Goal: Task Accomplishment & Management: Use online tool/utility

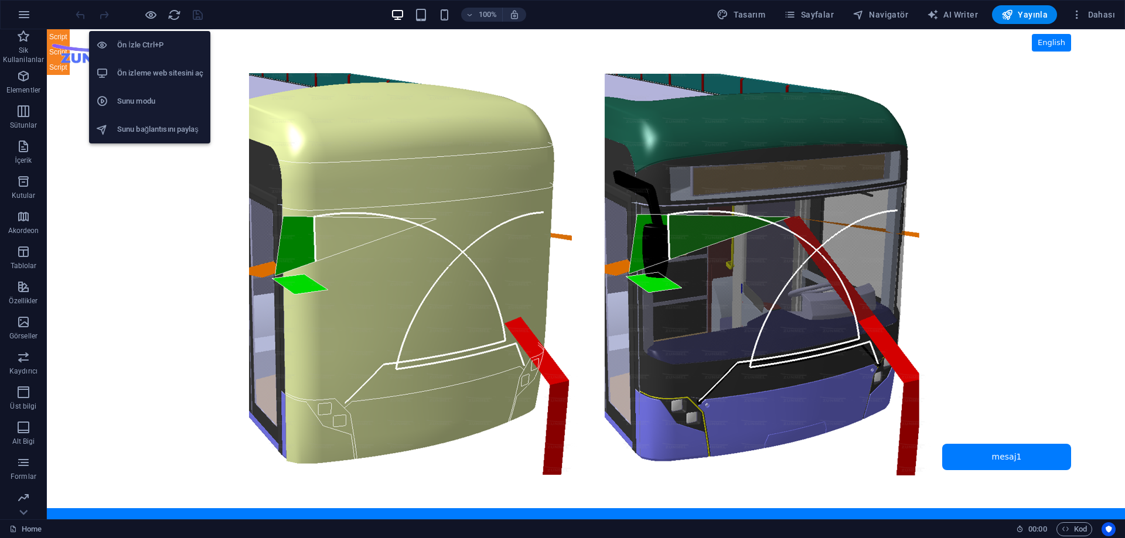
click at [157, 75] on h6 "Ön izleme web sitesini aç" at bounding box center [160, 73] width 86 height 14
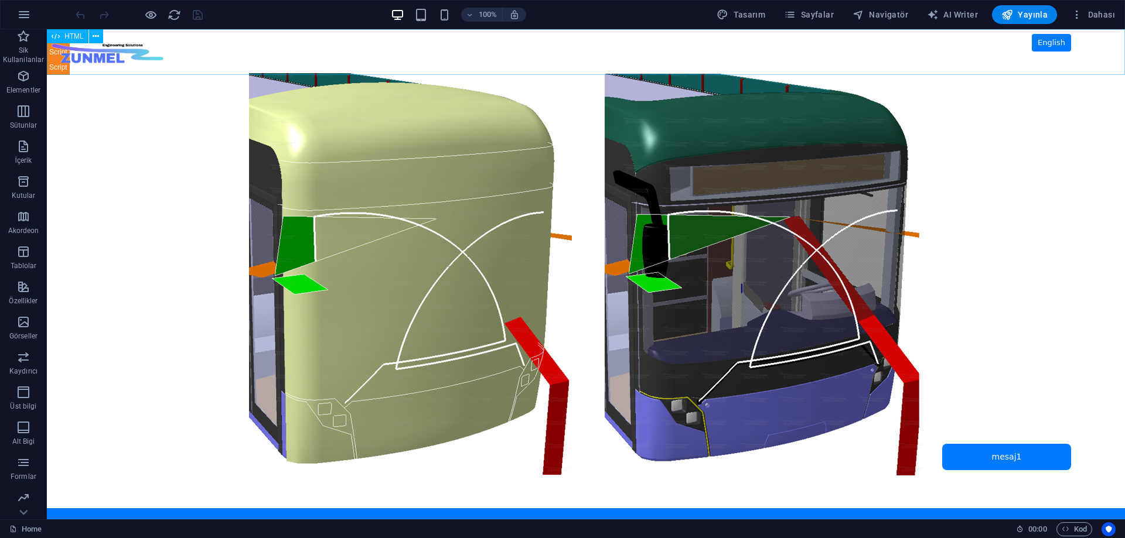
click at [70, 36] on span "HTML" at bounding box center [73, 36] width 19 height 7
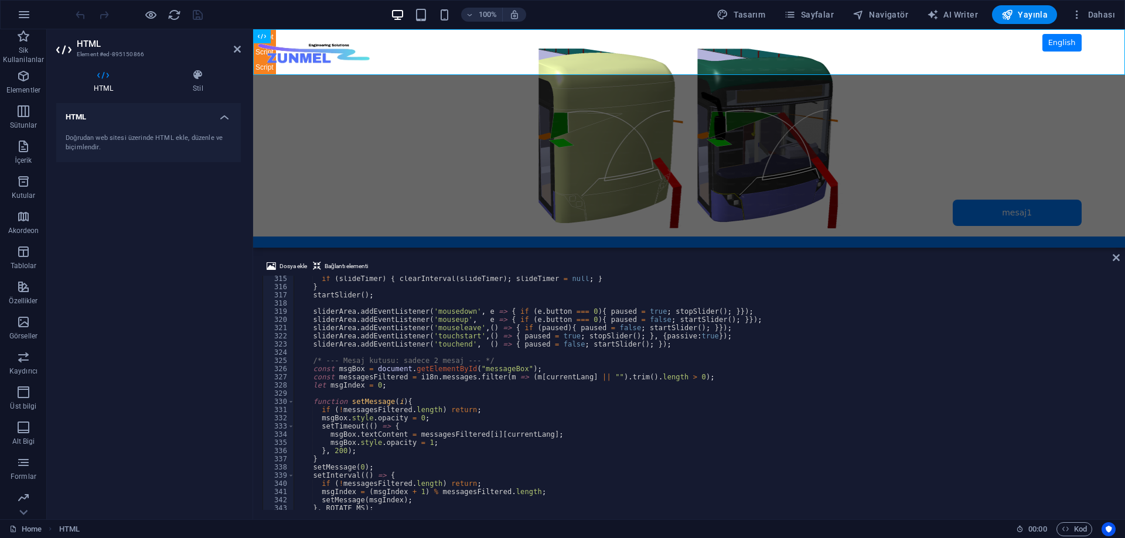
scroll to position [2611, 0]
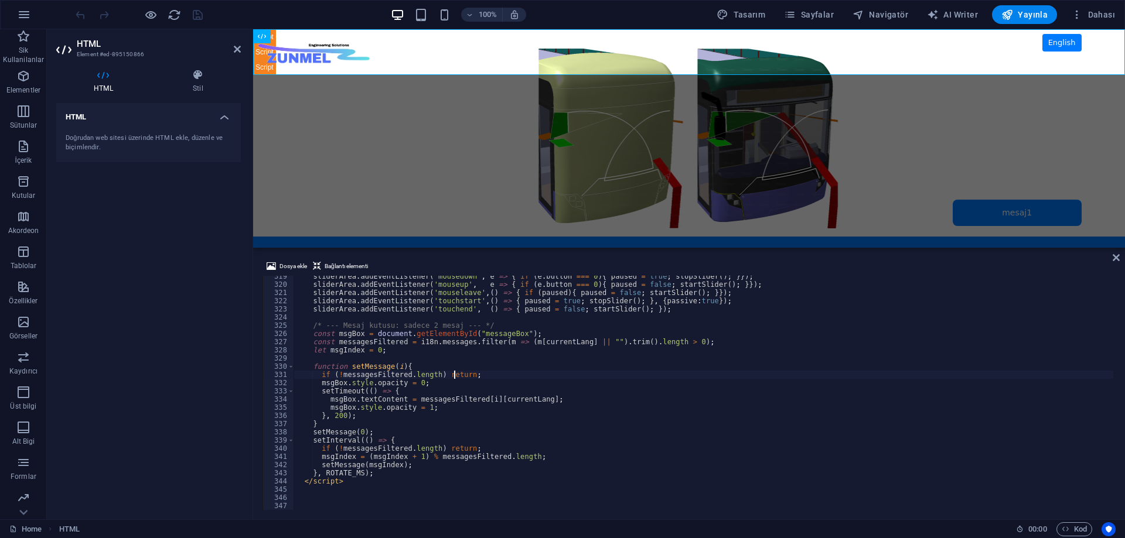
click at [456, 375] on div "sliderArea . addEventListener ( 'mousedown' , e => { if ( e . button === 0 ) { …" at bounding box center [702, 397] width 819 height 251
type textarea "if (!messagesFiltered.length) return;"
click at [470, 377] on div "sliderArea . addEventListener ( 'mousedown' , e => { if ( e . button === 0 ) { …" at bounding box center [702, 397] width 819 height 251
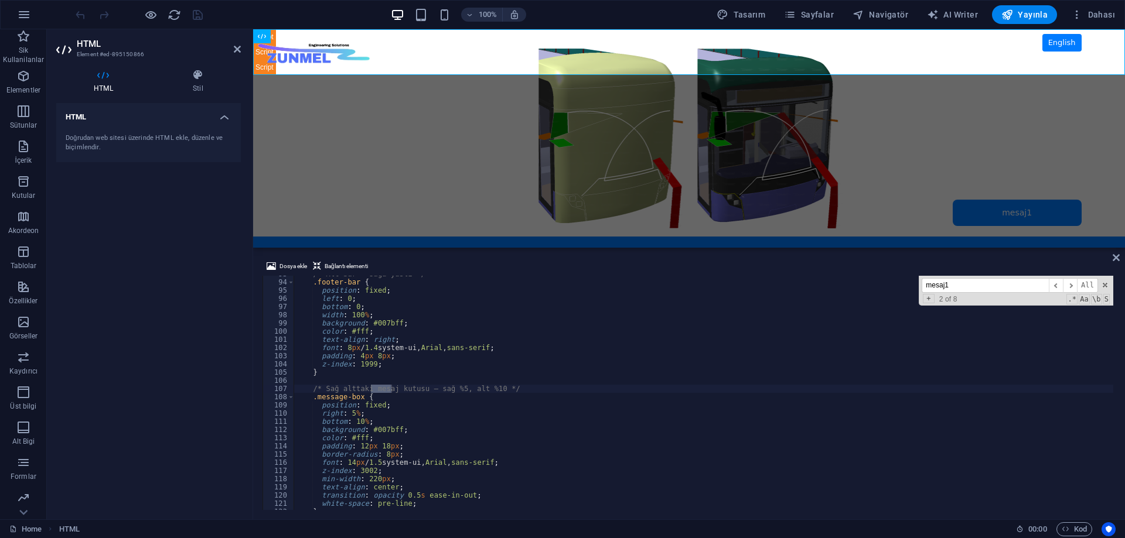
scroll to position [1310, 0]
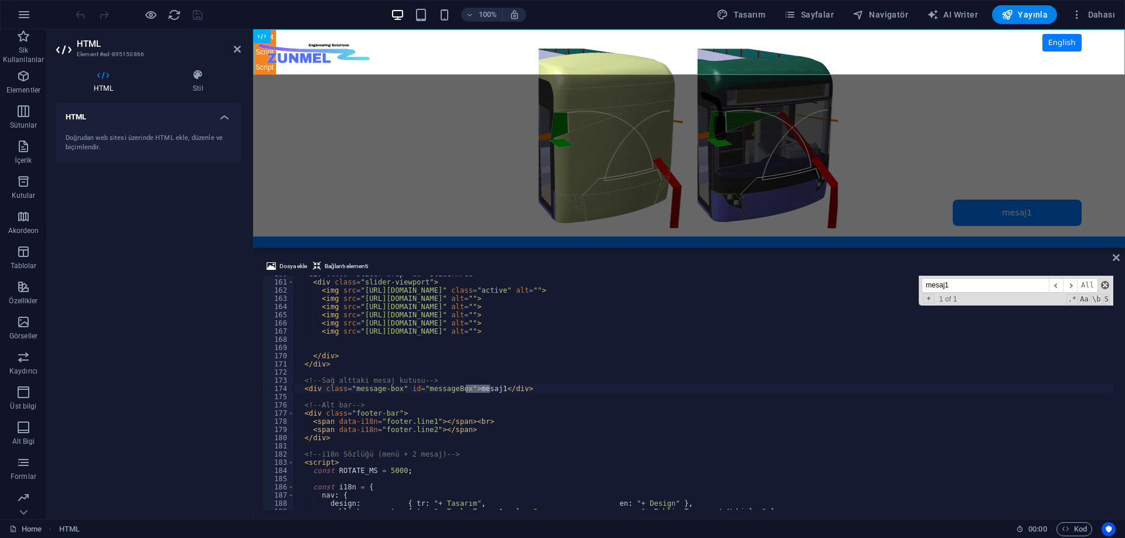
type input "mesaj1"
click at [1102, 287] on span at bounding box center [1105, 285] width 8 height 8
type textarea "<div class="message-box" id="messageBox">mesaj1</div>"
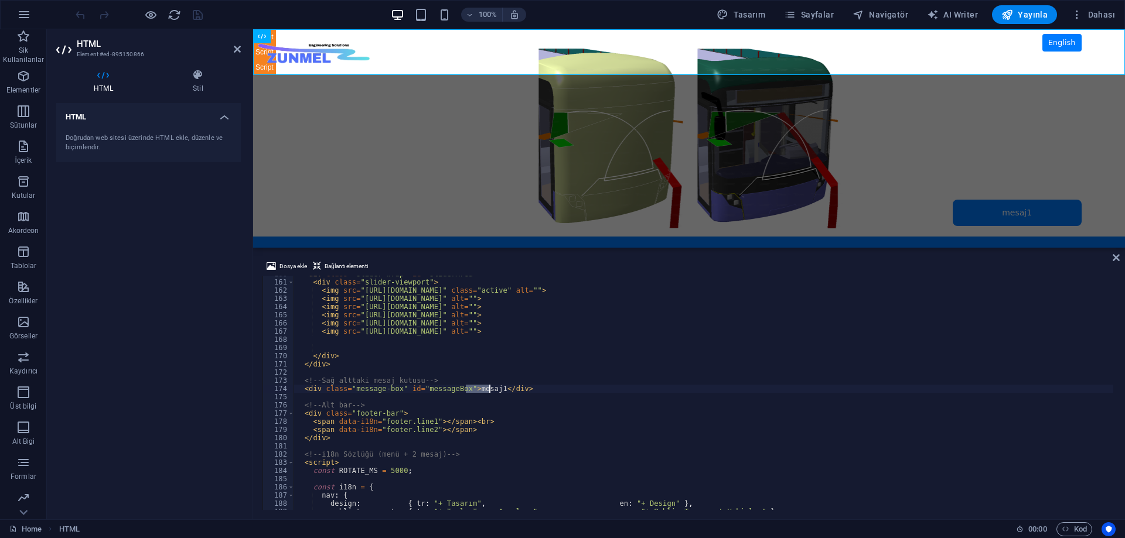
click at [530, 397] on div "< div class = "slider-wrap" id = "sliderArea" > < div class = "slider-viewport"…" at bounding box center [702, 395] width 819 height 251
click at [529, 389] on div "< div class = "slider-wrap" id = "sliderArea" > < div class = "slider-viewport"…" at bounding box center [702, 395] width 819 height 251
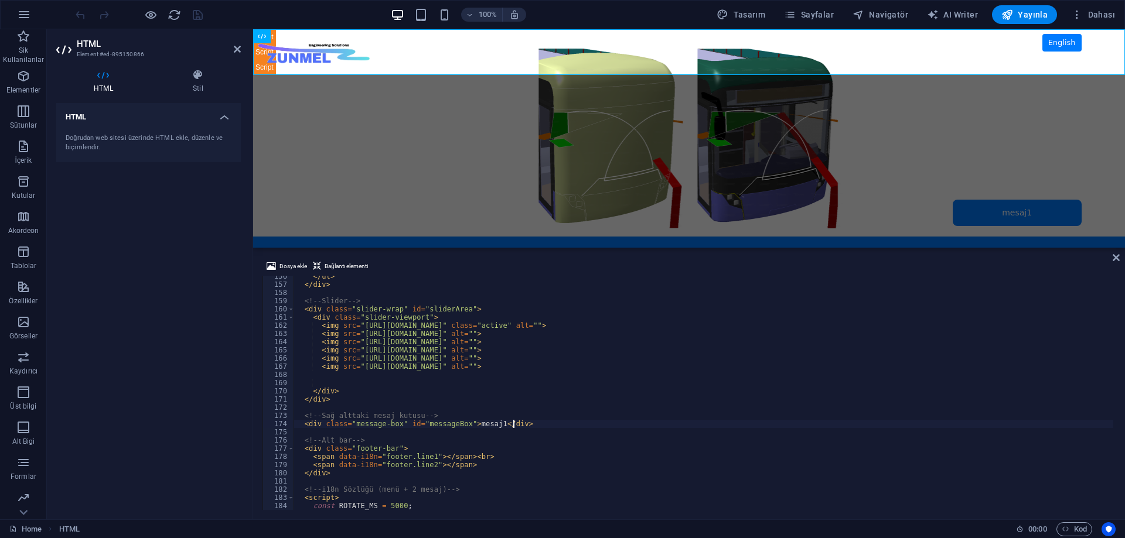
scroll to position [1274, 0]
click at [476, 439] on div "</ ul > </ div > <!-- Slider --> < div class = "slider-wrap" id = "sliderArea" …" at bounding box center [702, 397] width 819 height 251
click at [485, 425] on div "</ ul > </ div > <!-- Slider --> < div class = "slider-wrap" id = "sliderArea" …" at bounding box center [702, 397] width 819 height 251
click at [488, 423] on div "</ ul > </ div > <!-- Slider --> < div class = "slider-wrap" id = "sliderArea" …" at bounding box center [702, 397] width 819 height 251
click at [517, 425] on div "</ ul > </ div > <!-- Slider --> < div class = "slider-wrap" id = "sliderArea" …" at bounding box center [702, 397] width 819 height 251
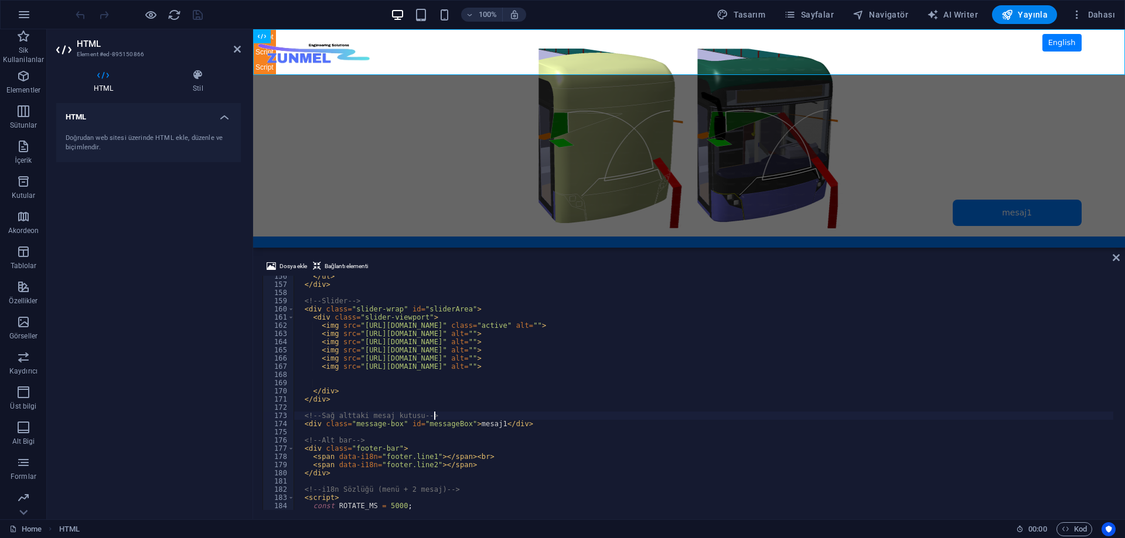
click at [484, 419] on div "</ ul > </ div > <!-- Slider --> < div class = "slider-wrap" id = "sliderArea" …" at bounding box center [702, 397] width 819 height 251
click at [490, 422] on div "</ ul > </ div > <!-- Slider --> < div class = "slider-wrap" id = "sliderArea" …" at bounding box center [702, 397] width 819 height 251
type textarea "<div class="message-box" id="messageBox">mesaj1</div>"
click at [521, 425] on div "</ ul > </ div > <!-- Slider --> < div class = "slider-wrap" id = "sliderArea" …" at bounding box center [702, 397] width 819 height 251
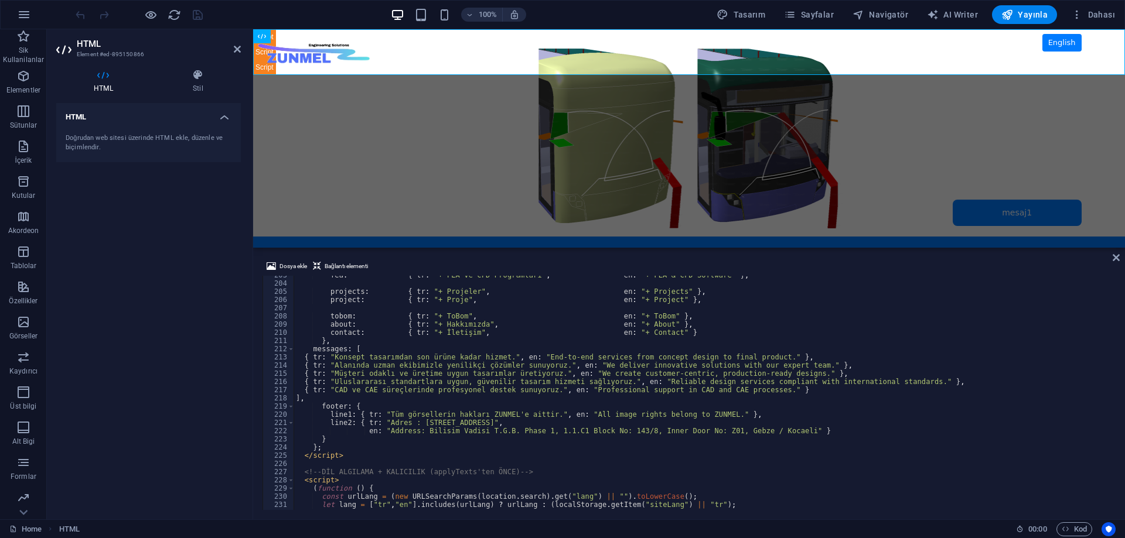
scroll to position [1696, 0]
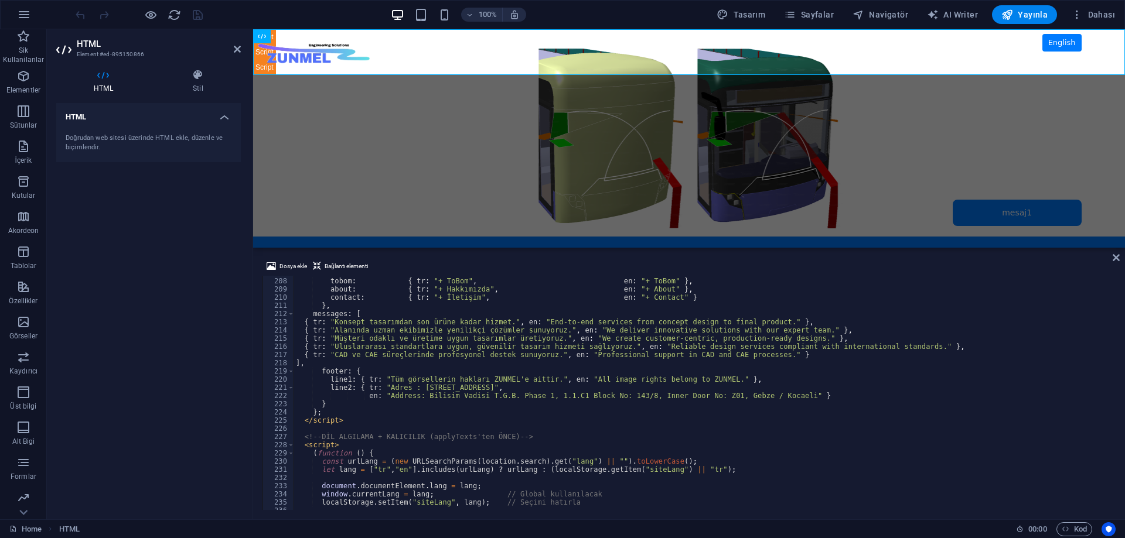
click at [521, 426] on div "tobom : { tr : "+ ToBom" , en : "+ ToBom" } , about : { tr : "+ Hakkımızda" , e…" at bounding box center [702, 394] width 819 height 251
click at [357, 425] on div "tobom : { tr : "+ ToBom" , en : "+ ToBom" } , about : { tr : "+ Hakkımızda" , e…" at bounding box center [702, 394] width 819 height 251
click at [358, 419] on div "tobom : { tr : "+ ToBom" , en : "+ ToBom" } , about : { tr : "+ Hakkımızda" , e…" at bounding box center [702, 394] width 819 height 251
type textarea "</script>"
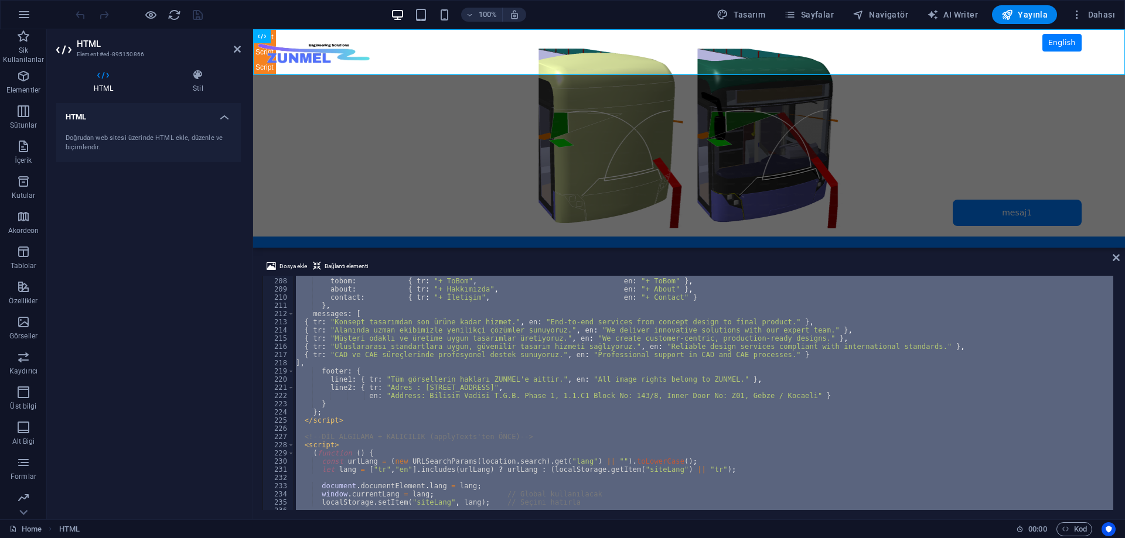
click at [494, 388] on div "tobom : { tr : "+ ToBom" , en : "+ ToBom" } , about : { tr : "+ Hakkımızda" , e…" at bounding box center [702, 393] width 819 height 234
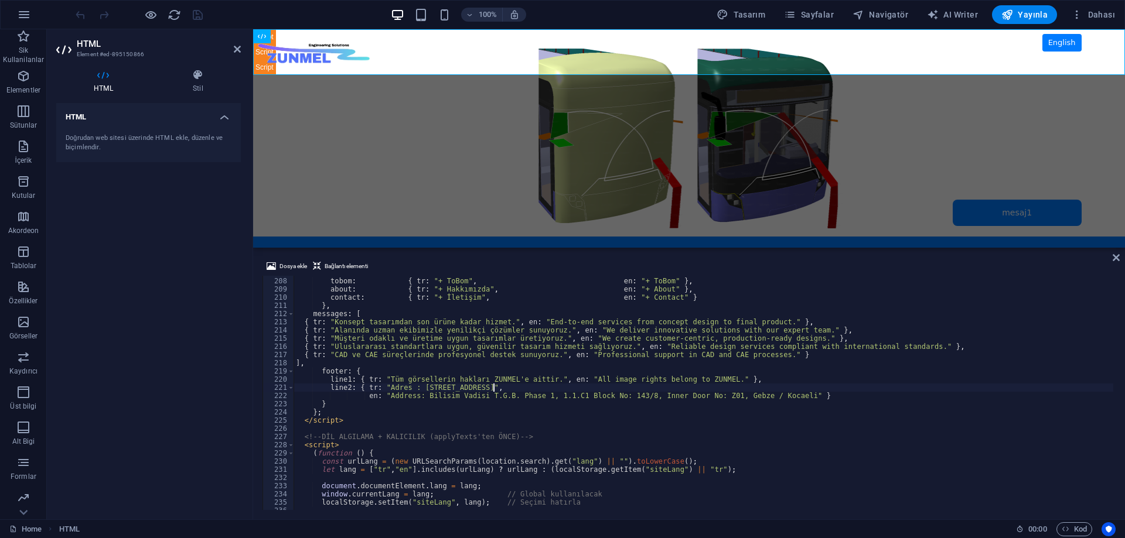
click at [503, 416] on div "tobom : { tr : "+ ToBom" , en : "+ ToBom" } , about : { tr : "+ Hakkımızda" , e…" at bounding box center [702, 394] width 819 height 251
type textarea "</script>"
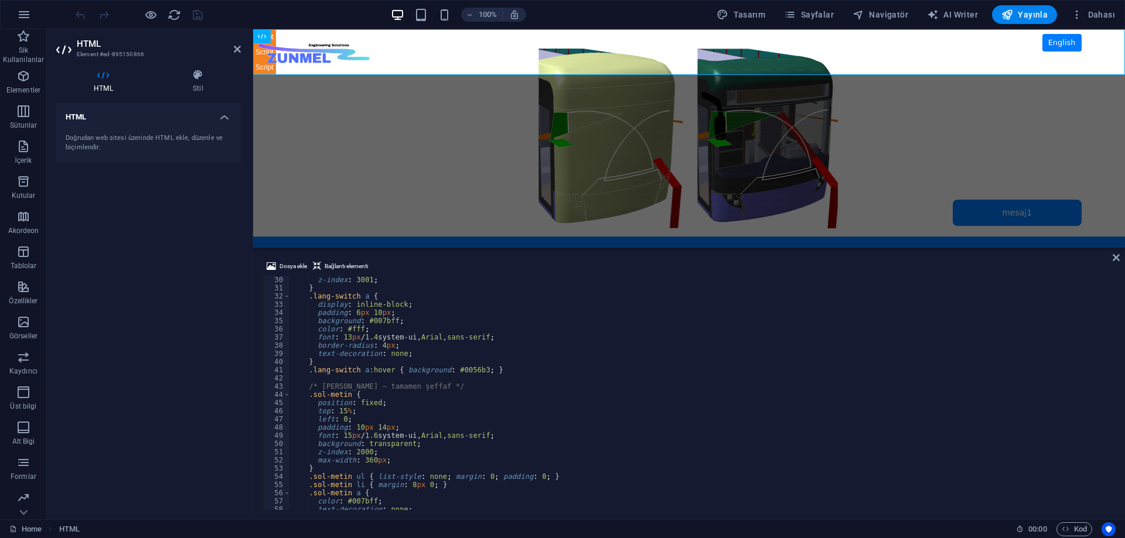
scroll to position [27, 0]
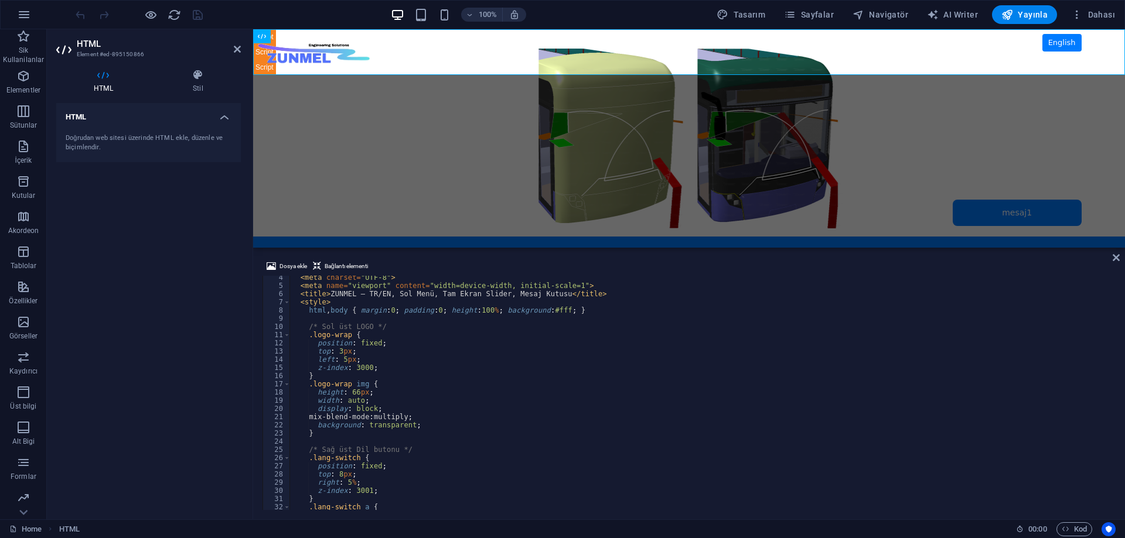
click at [225, 376] on div "HTML Doğrudan web sitesi üzerinde HTML ekle, düzenle ve biçimlendir." at bounding box center [148, 306] width 184 height 407
click at [196, 15] on icon "save" at bounding box center [197, 14] width 13 height 13
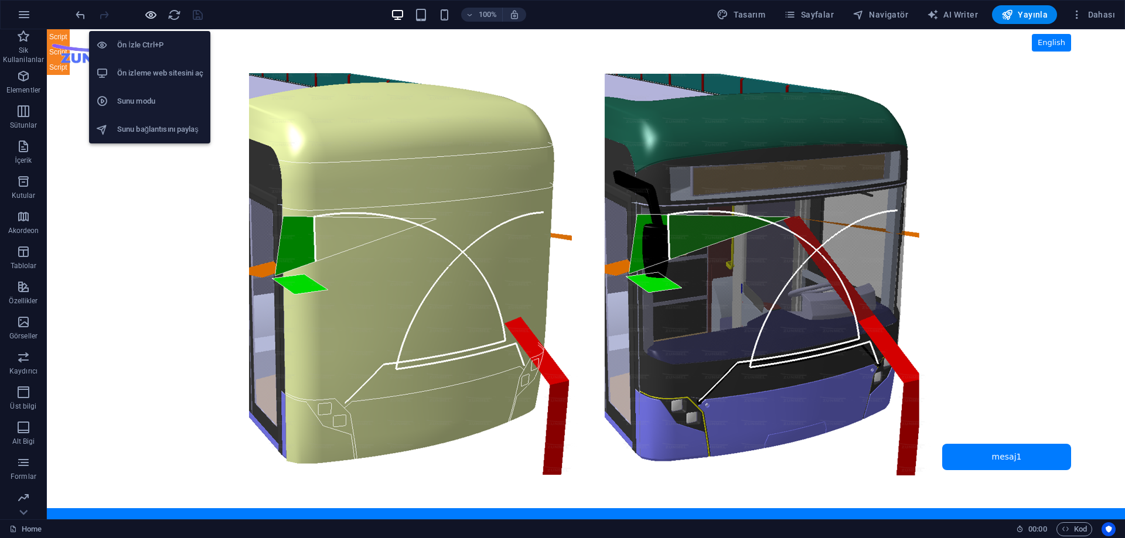
click at [148, 13] on icon "button" at bounding box center [150, 14] width 13 height 13
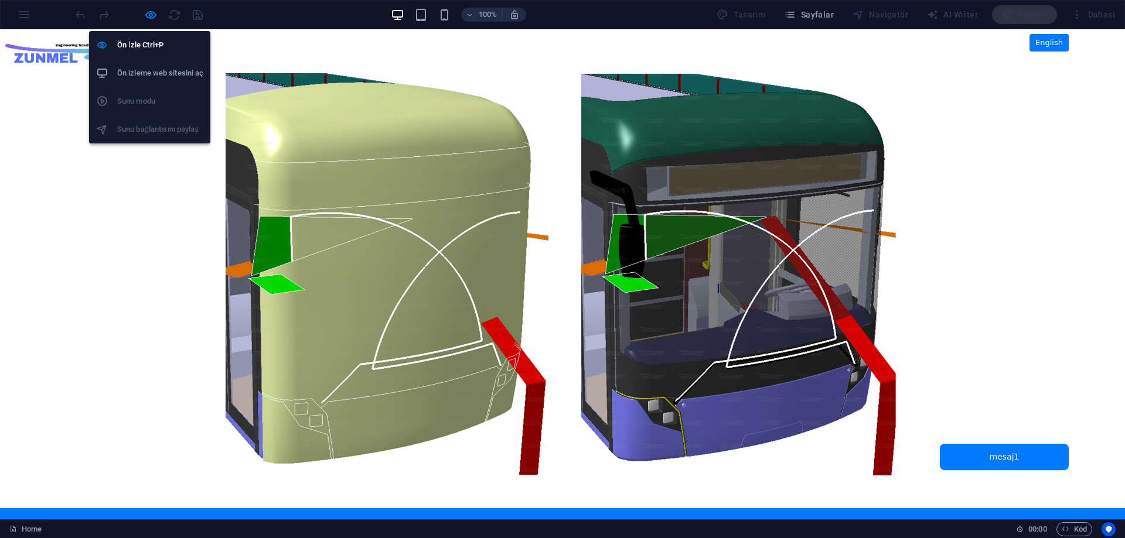
click at [162, 74] on h6 "Ön izleme web sitesini aç" at bounding box center [160, 73] width 86 height 14
click at [146, 16] on icon "button" at bounding box center [150, 14] width 13 height 13
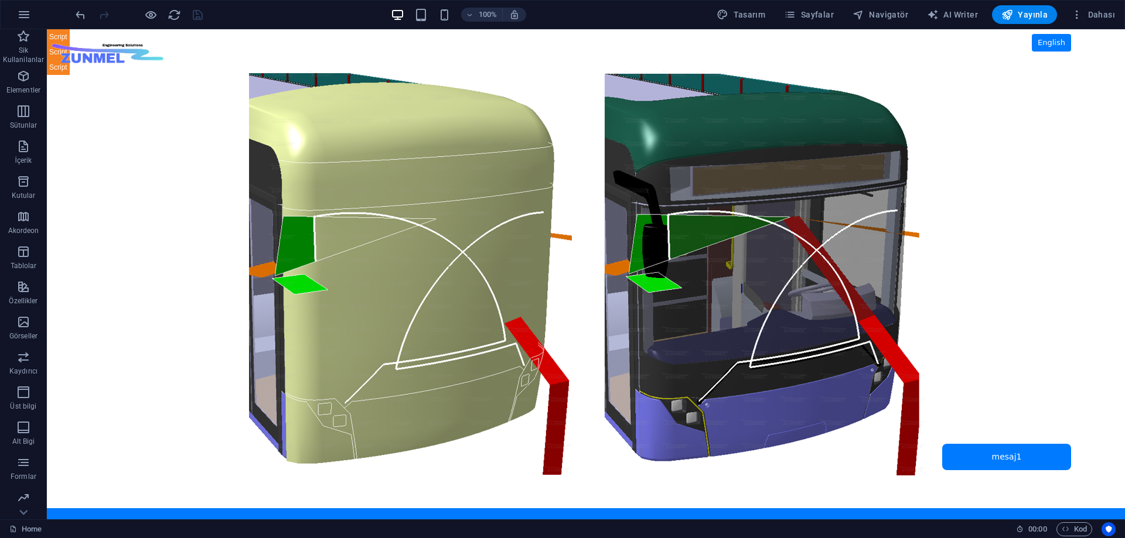
click at [153, 123] on body "Skip to main content ZUNMEL – TR/EN, Sol Menü, Tam Ekran Slider, Mesaj Kutusu E…" at bounding box center [586, 274] width 1078 height 490
click at [69, 39] on span "HTML" at bounding box center [73, 36] width 19 height 7
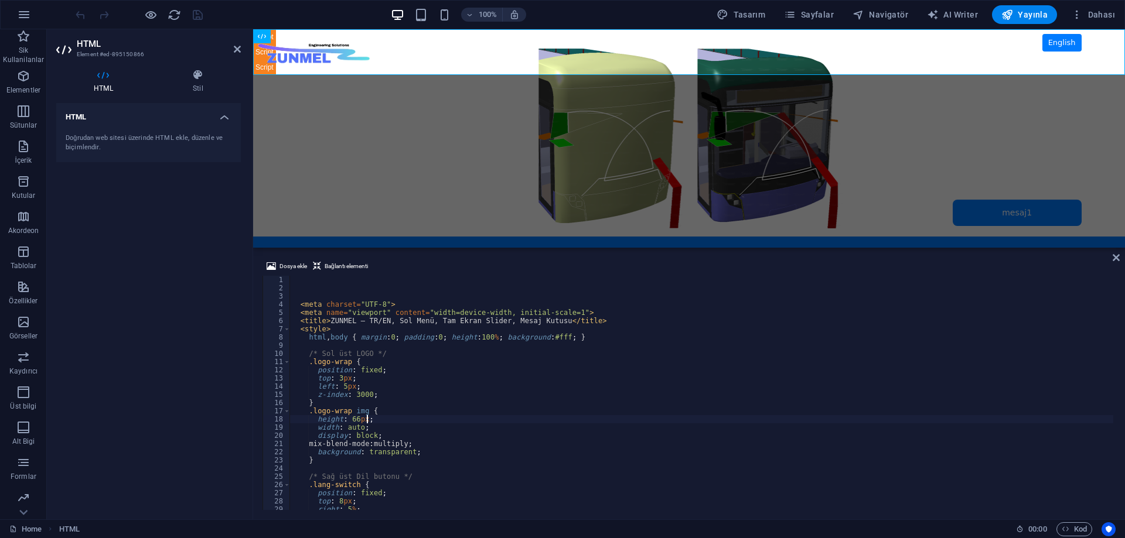
click at [459, 416] on div "< meta charset = "UTF-8" > < meta name = "viewport" content = "width=device-wid…" at bounding box center [700, 401] width 823 height 251
click at [463, 446] on div "< meta charset = "UTF-8" > < meta name = "viewport" content = "width=device-wid…" at bounding box center [700, 401] width 823 height 251
click at [462, 454] on div "< meta charset = "UTF-8" > < meta name = "viewport" content = "width=device-wid…" at bounding box center [700, 401] width 823 height 251
click at [1006, 334] on div "< meta charset = "UTF-8" > < meta name = "viewport" content = "width=device-wid…" at bounding box center [700, 401] width 823 height 251
type textarea "html, body { margin:0; padding:0; height:100%; background:#fff; }"
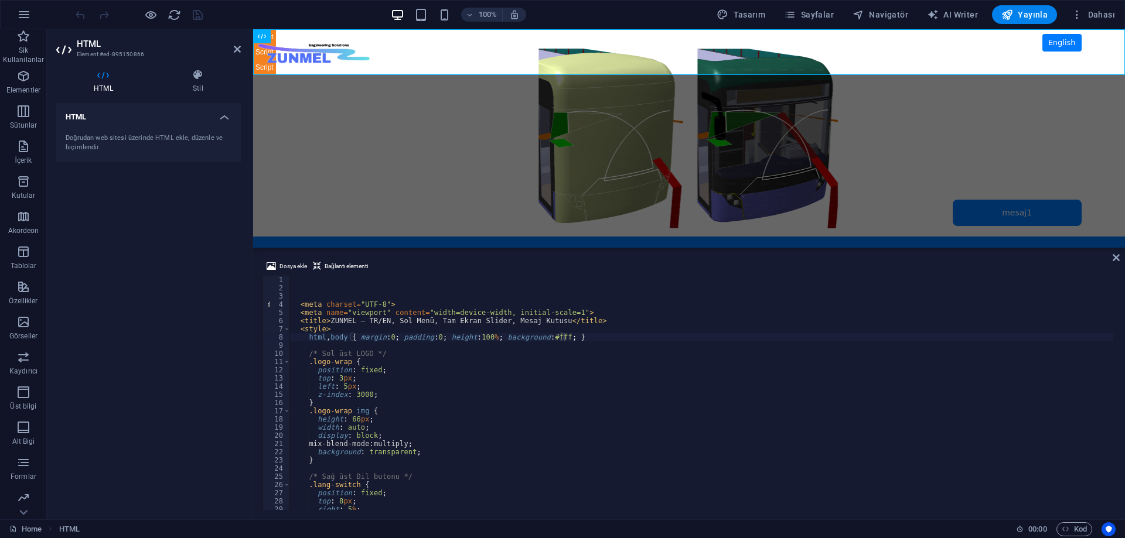
click at [1116, 288] on div "Dosya ekle Bağlantı elementi html, body { margin:0; padding:0; height:100%; bac…" at bounding box center [688, 384] width 871 height 269
click at [315, 288] on div "< meta charset = "UTF-8" > < meta name = "viewport" content = "width=device-wid…" at bounding box center [700, 401] width 823 height 251
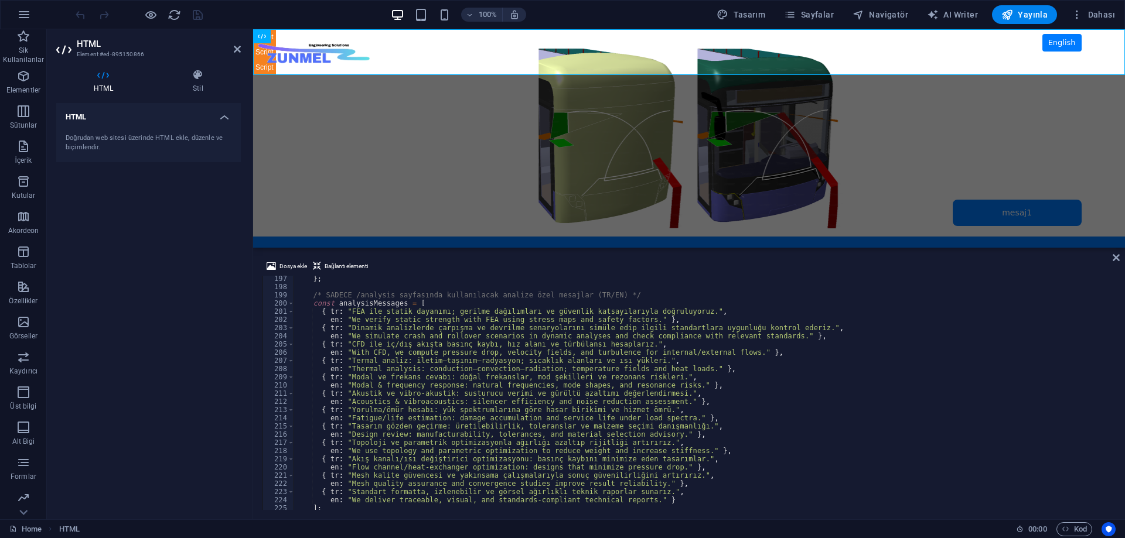
scroll to position [1749, 0]
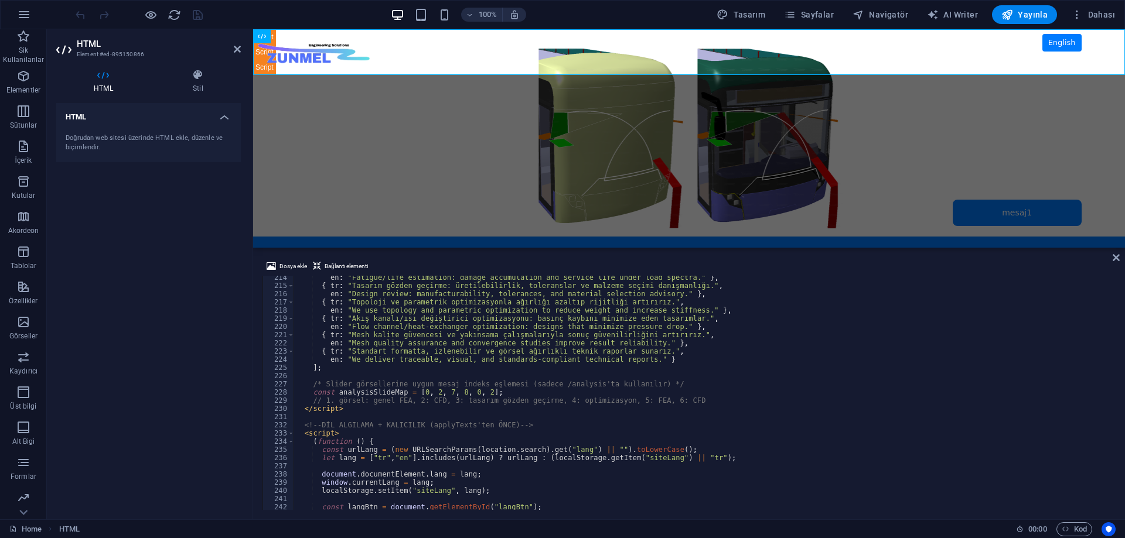
click at [533, 402] on div "en : "Fatigue/life estimation: damage accumulation and service life under load …" at bounding box center [702, 399] width 819 height 251
type textarea "// 1. görsel: genel FEA, 2: CFD, 3: tasarım gözden geçirme, 4: optimizasyon, 5:…"
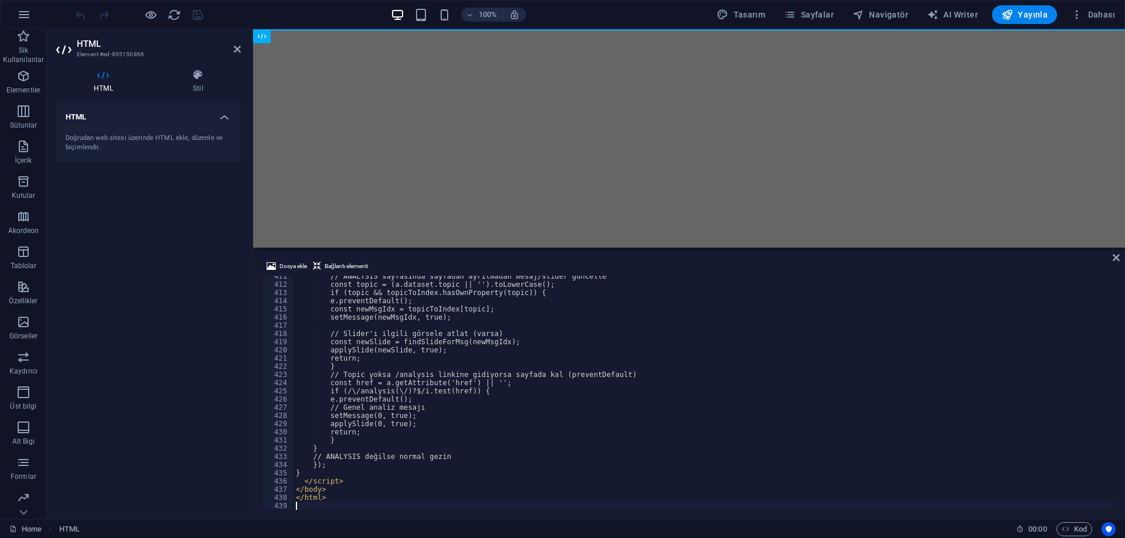
scroll to position [3365, 0]
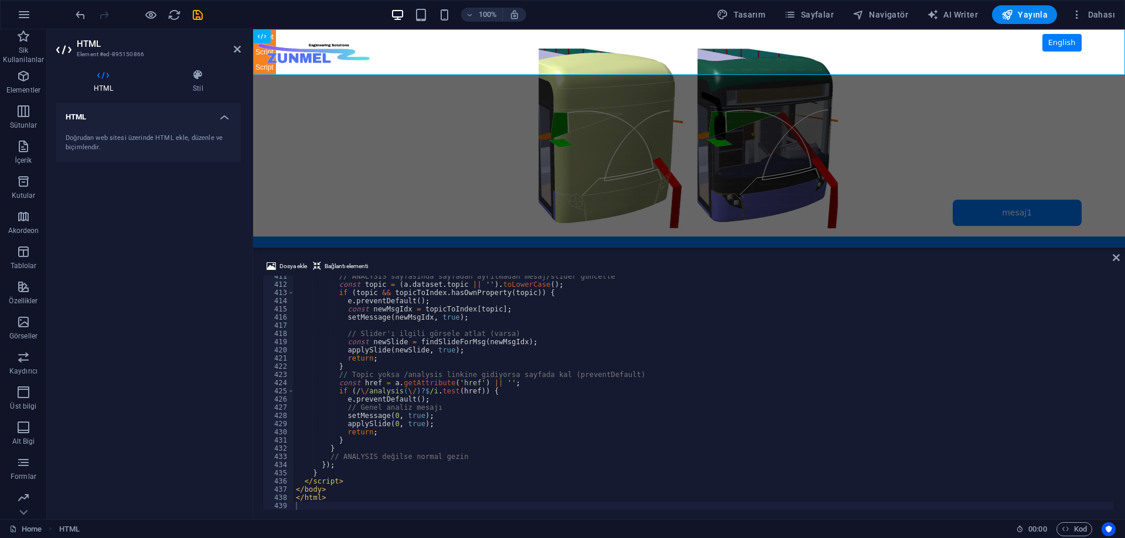
click at [162, 378] on div "HTML Doğrudan web sitesi üzerinde HTML ekle, düzenle ve biçimlendir." at bounding box center [148, 306] width 184 height 407
click at [194, 15] on icon "save" at bounding box center [197, 14] width 13 height 13
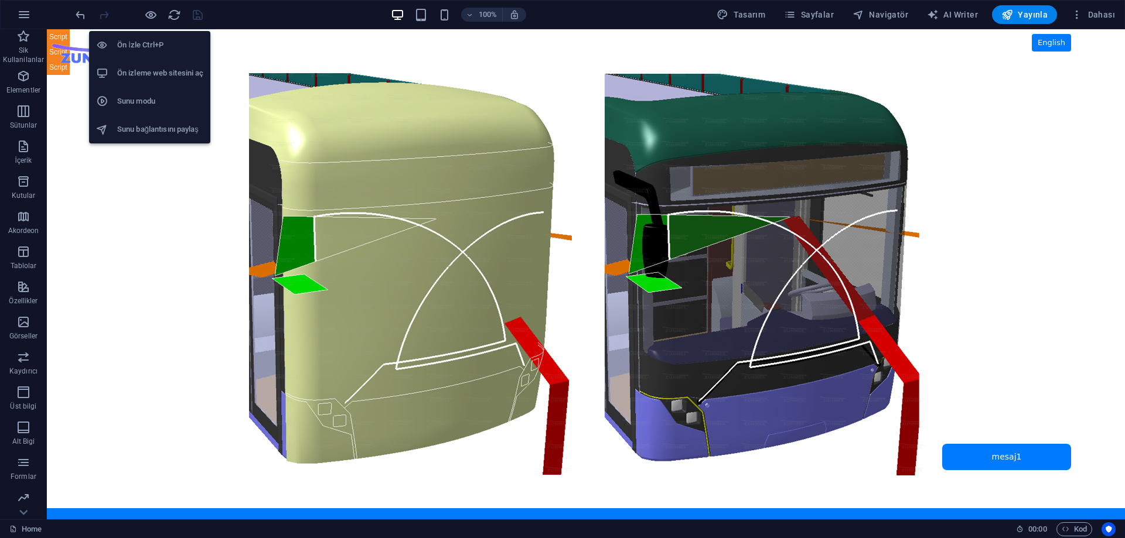
click at [160, 71] on h6 "Ön izleme web sitesini aç" at bounding box center [160, 73] width 86 height 14
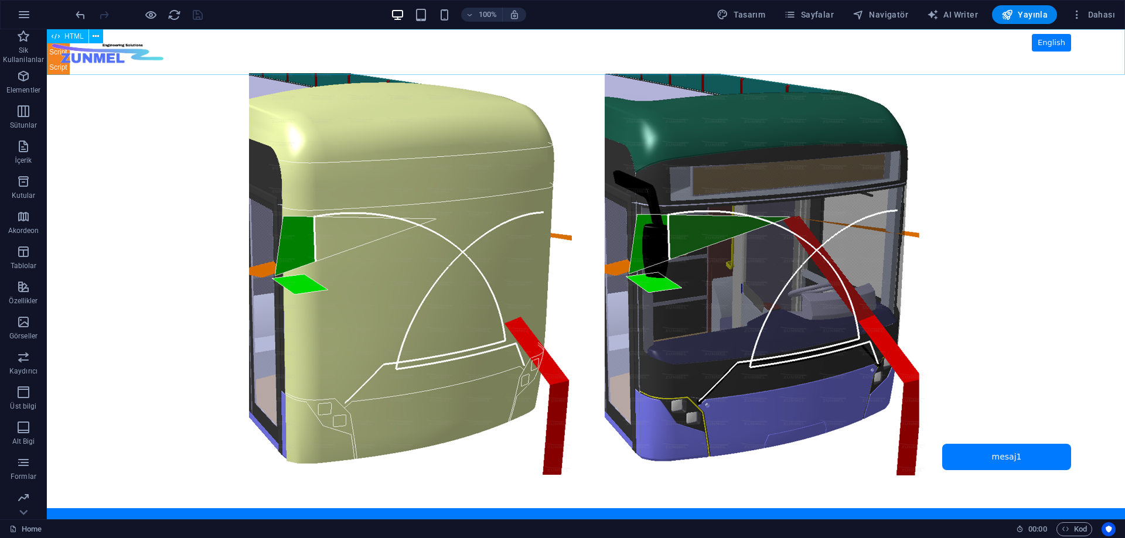
click at [69, 35] on span "HTML" at bounding box center [73, 36] width 19 height 7
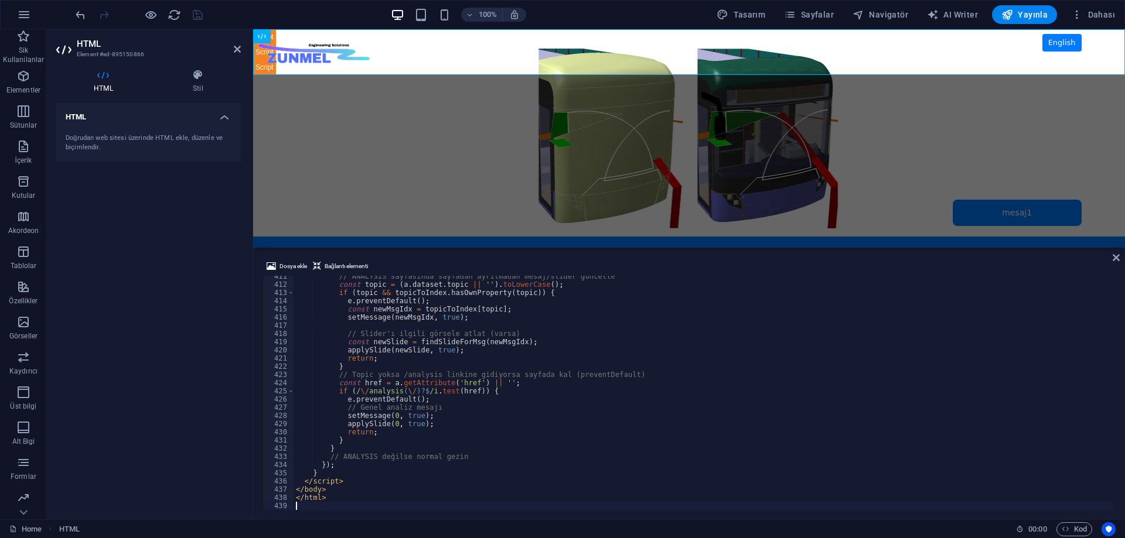
click at [505, 440] on div "// ANALYSIS sayfasında sayfadan ayrılmadan mesaj/slider güncelle const topic = …" at bounding box center [702, 397] width 819 height 251
click at [501, 453] on div "// ANALYSIS sayfasında sayfadan ayrılmadan mesaj/slider güncelle const topic = …" at bounding box center [702, 397] width 819 height 251
type textarea "</html>"
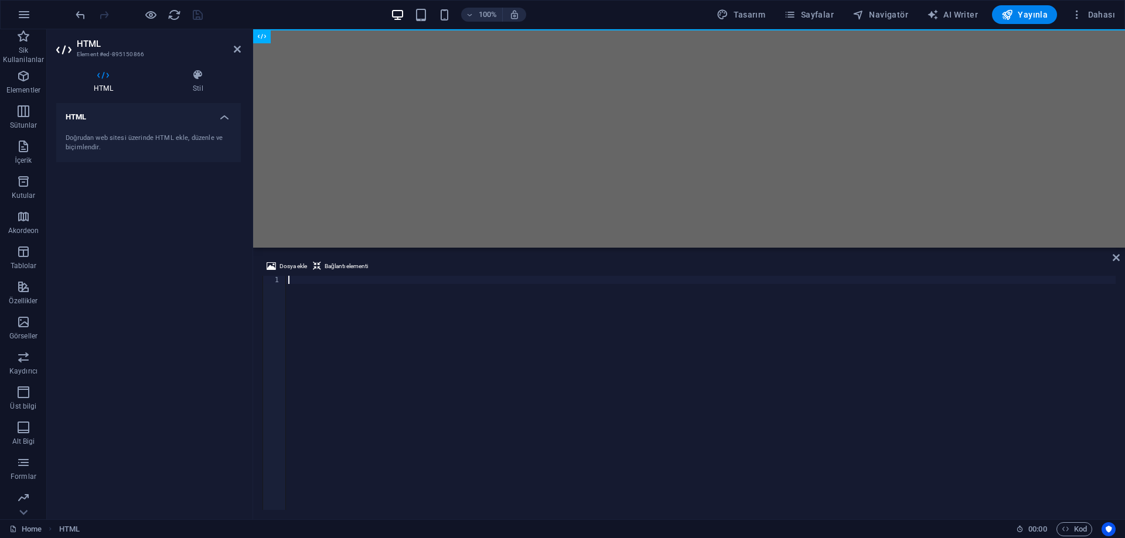
scroll to position [3283, 0]
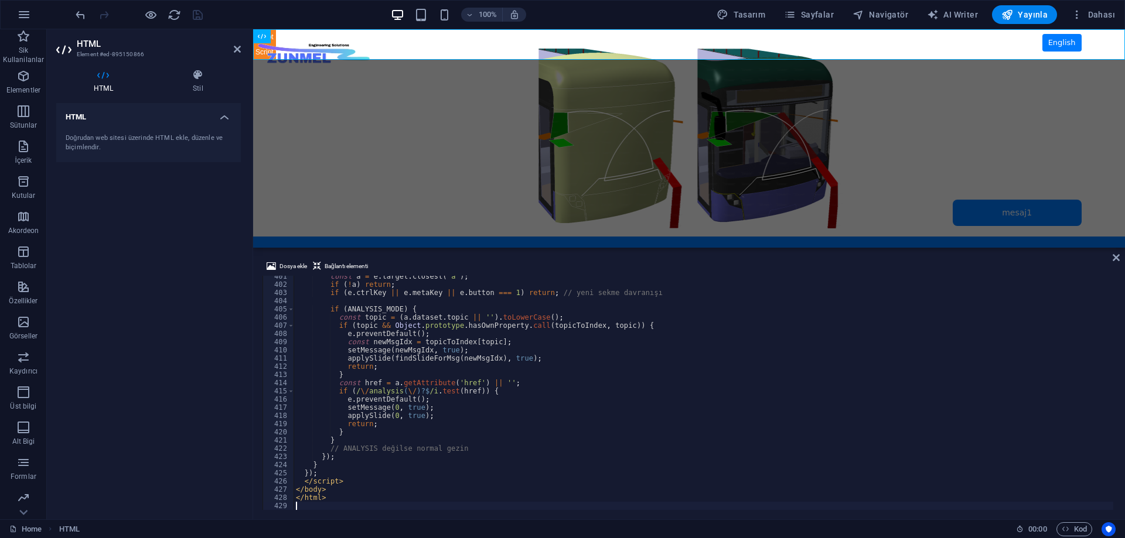
click at [146, 380] on div "HTML Doğrudan web sitesi üzerinde HTML ekle, düzenle ve biçimlendir." at bounding box center [148, 306] width 184 height 407
click at [199, 10] on icon "save" at bounding box center [197, 14] width 13 height 13
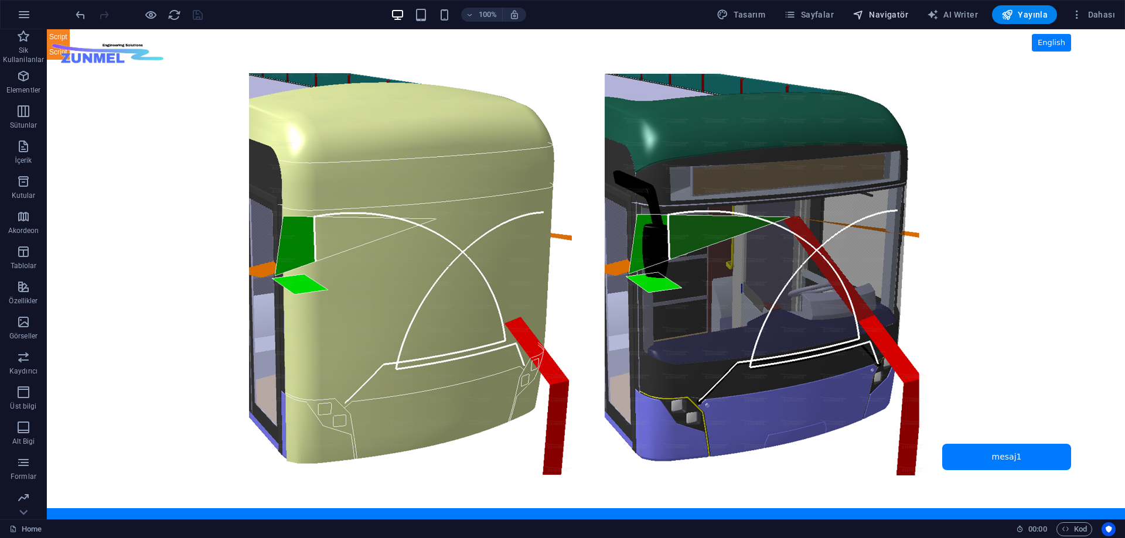
click at [900, 18] on span "Navigatör" at bounding box center [880, 15] width 56 height 12
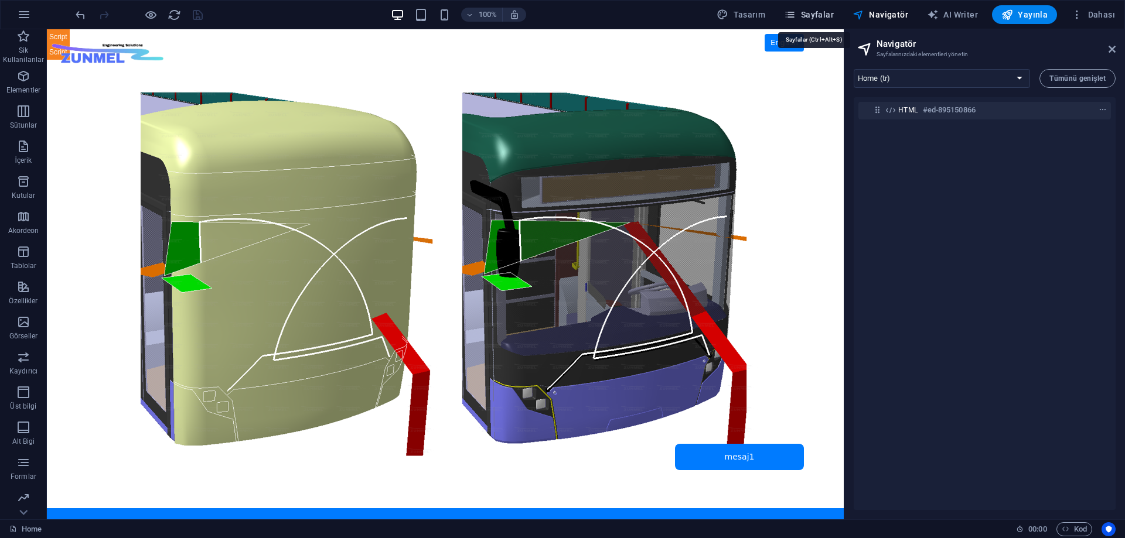
click at [818, 13] on span "Sayfalar" at bounding box center [809, 15] width 50 height 12
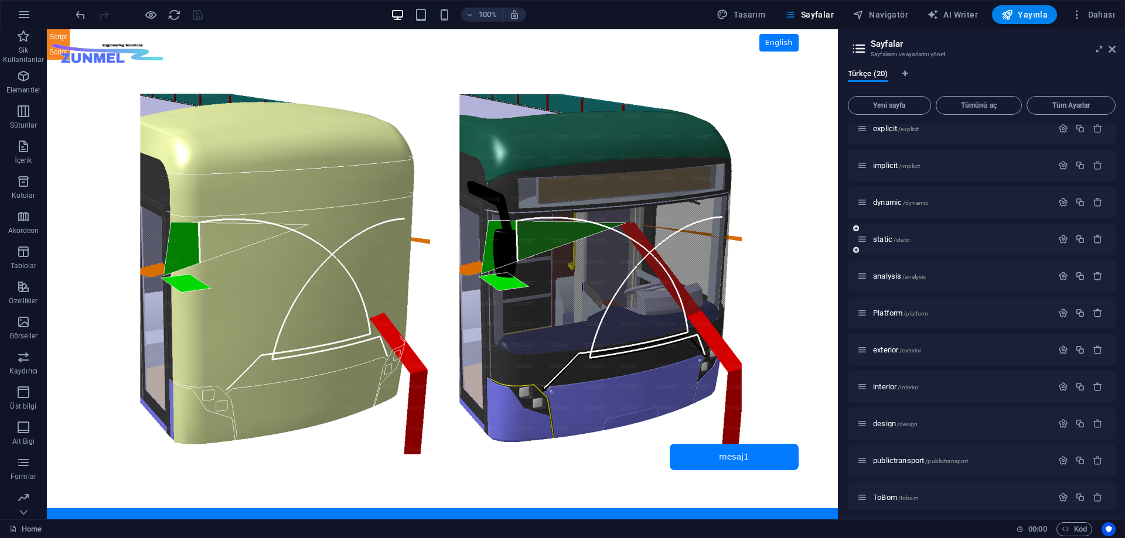
scroll to position [234, 0]
click at [1113, 45] on icon at bounding box center [1111, 49] width 7 height 9
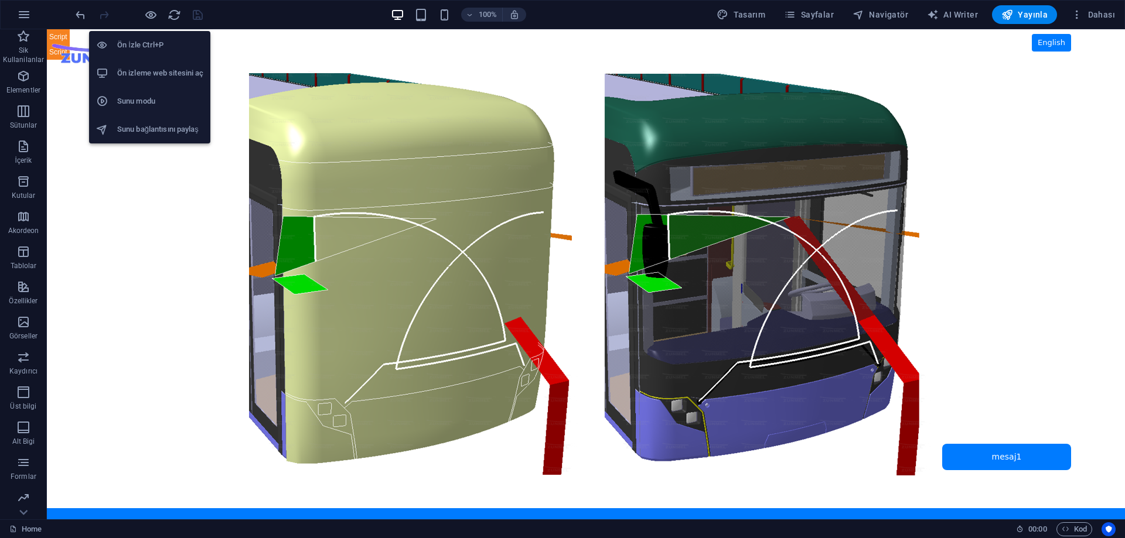
click at [162, 73] on h6 "Ön izleme web sitesini aç" at bounding box center [160, 73] width 86 height 14
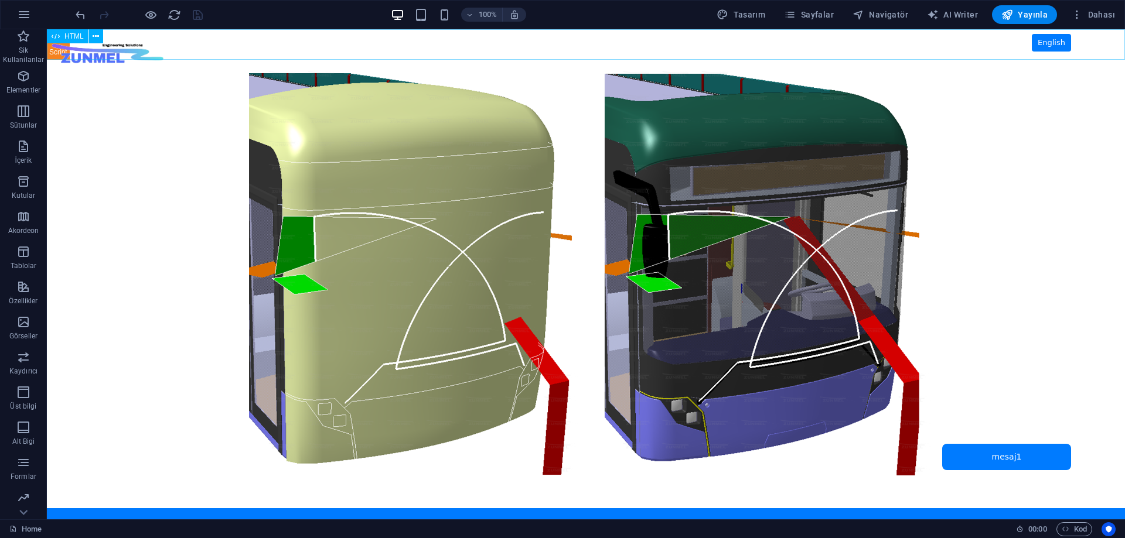
click at [65, 39] on span "HTML" at bounding box center [73, 36] width 19 height 7
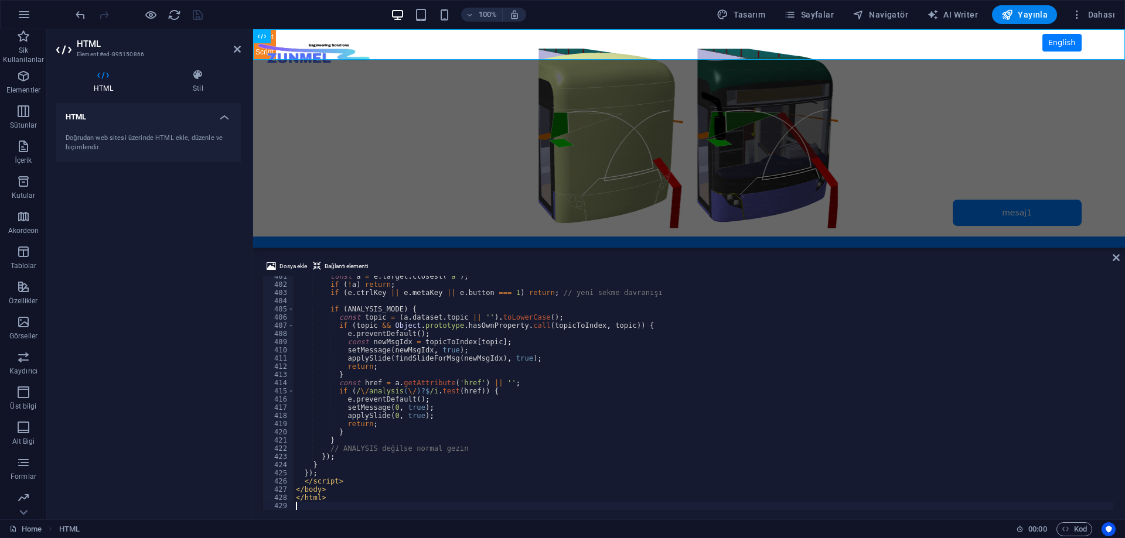
click at [432, 437] on div "const a = e . target . closest ( 'a' ) ; if ( ! a ) return ; if ( e . ctrlKey |…" at bounding box center [702, 397] width 819 height 251
type textarea "}"
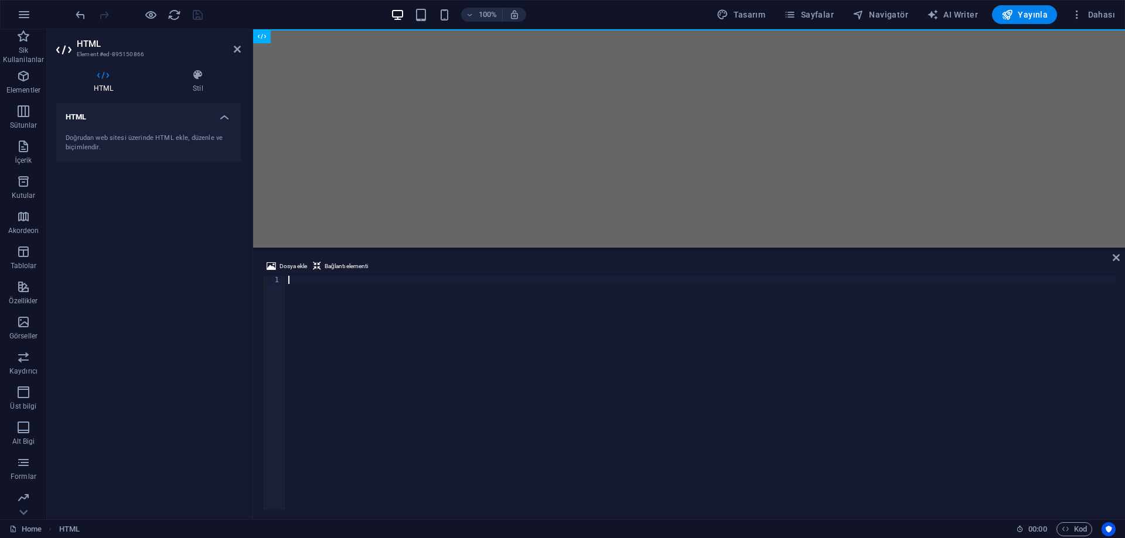
scroll to position [3365, 0]
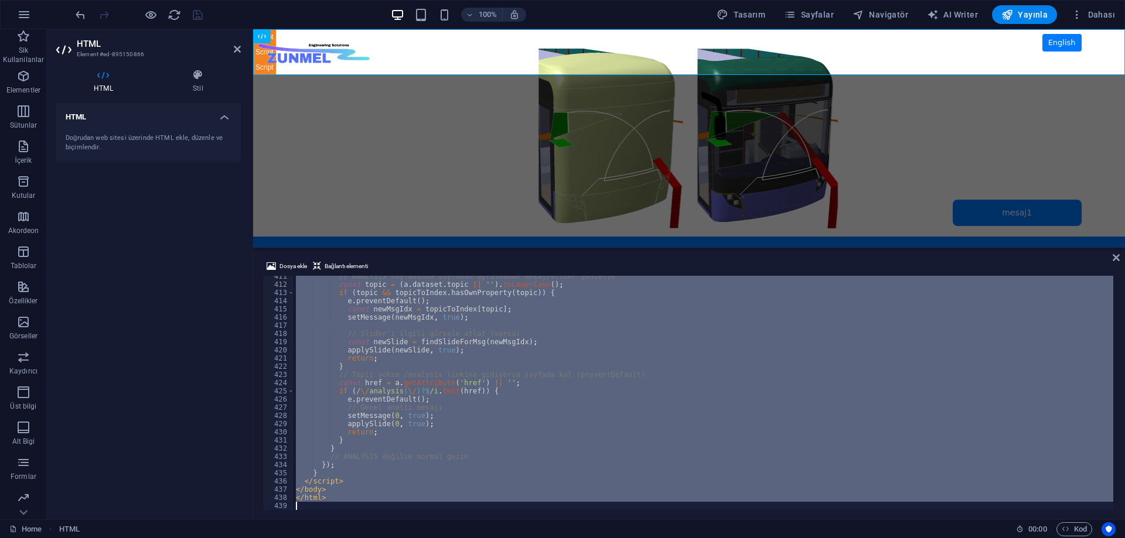
click at [432, 438] on div "// ANALYSIS sayfasında sayfadan ayrılmadan mesaj/slider güncelle const topic = …" at bounding box center [702, 393] width 819 height 234
type textarea "}"
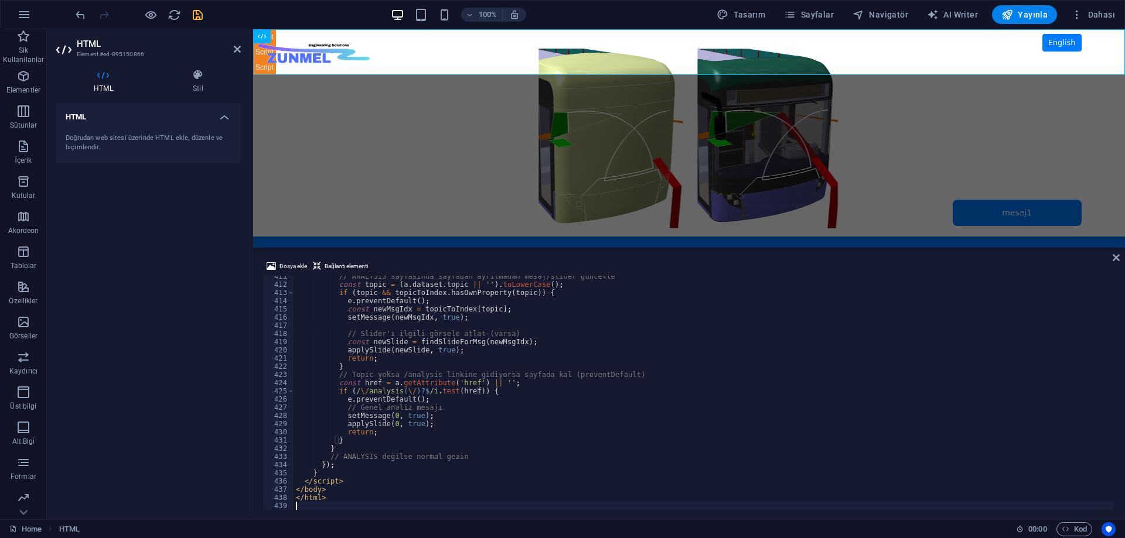
click at [380, 505] on div "// ANALYSIS sayfasında sayfadan ayrılmadan mesaj/slider güncelle const topic = …" at bounding box center [702, 397] width 819 height 251
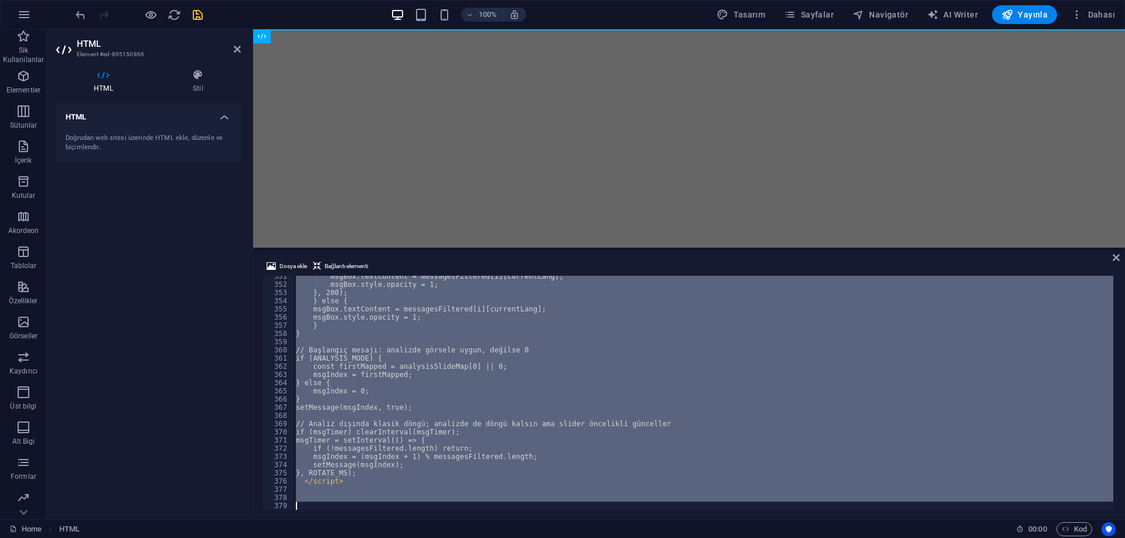
scroll to position [2873, 0]
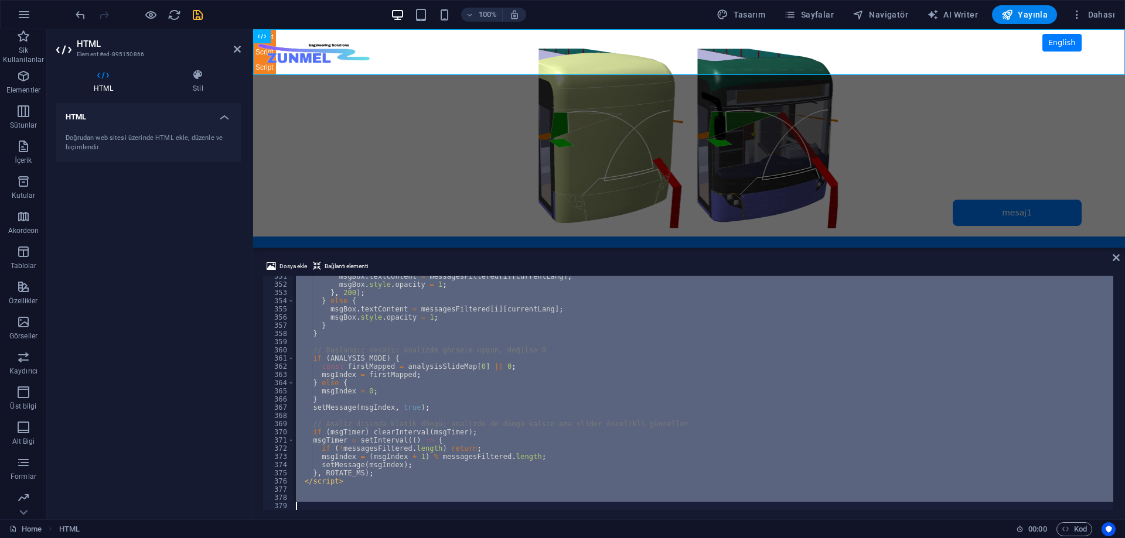
click at [394, 486] on div "msgBox . textContent = messagesFiltered [ i ] [ currentLang ] ; msgBox . style …" at bounding box center [702, 393] width 819 height 234
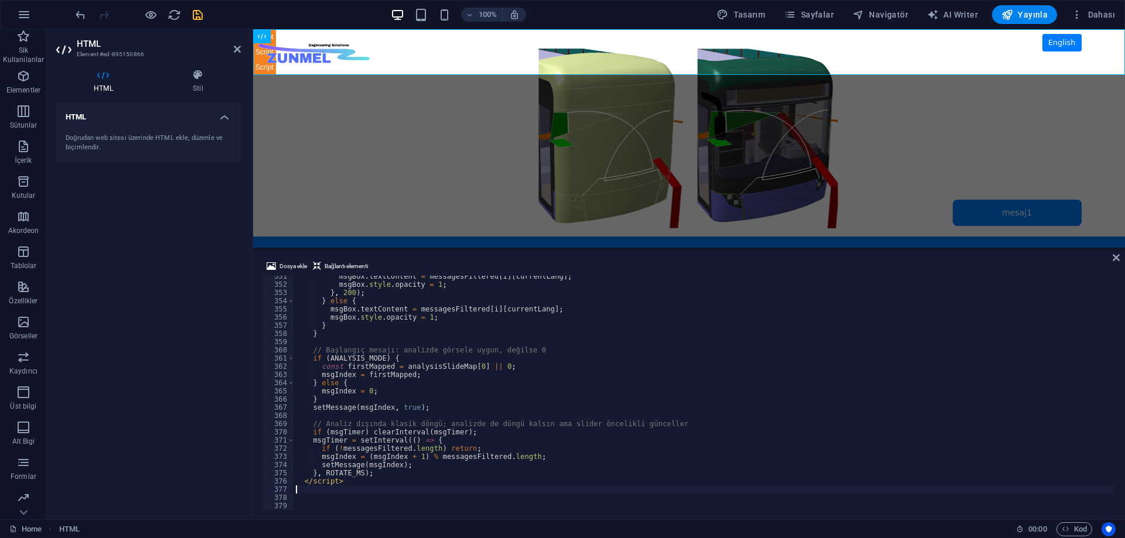
click at [143, 254] on div "HTML Doğrudan web sitesi üzerinde HTML ekle, düzenle ve biçimlendir." at bounding box center [148, 306] width 184 height 407
click at [196, 13] on icon "save" at bounding box center [197, 14] width 13 height 13
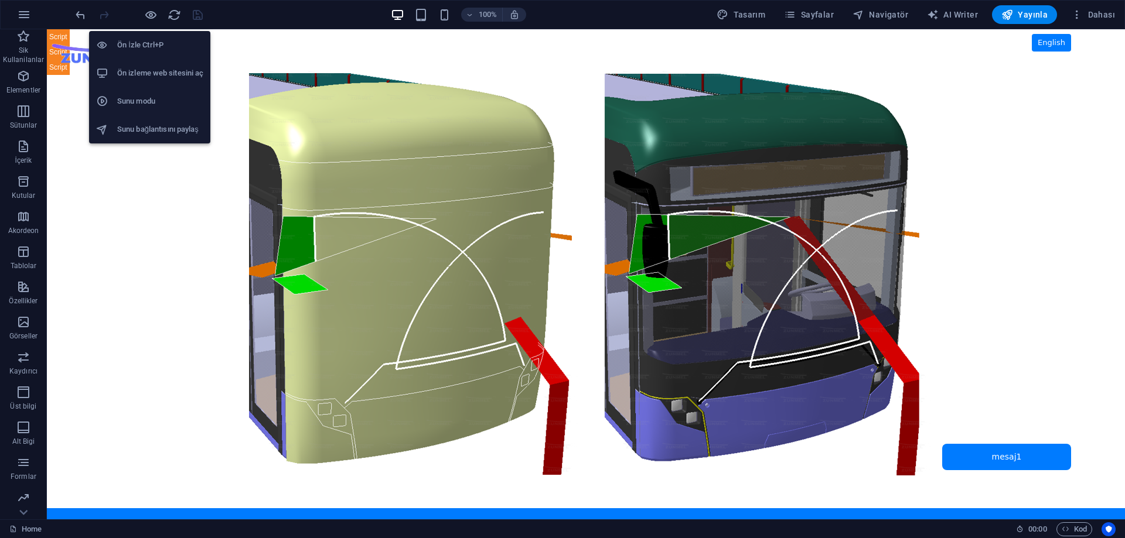
click at [155, 74] on h6 "Ön izleme web sitesini aç" at bounding box center [160, 73] width 86 height 14
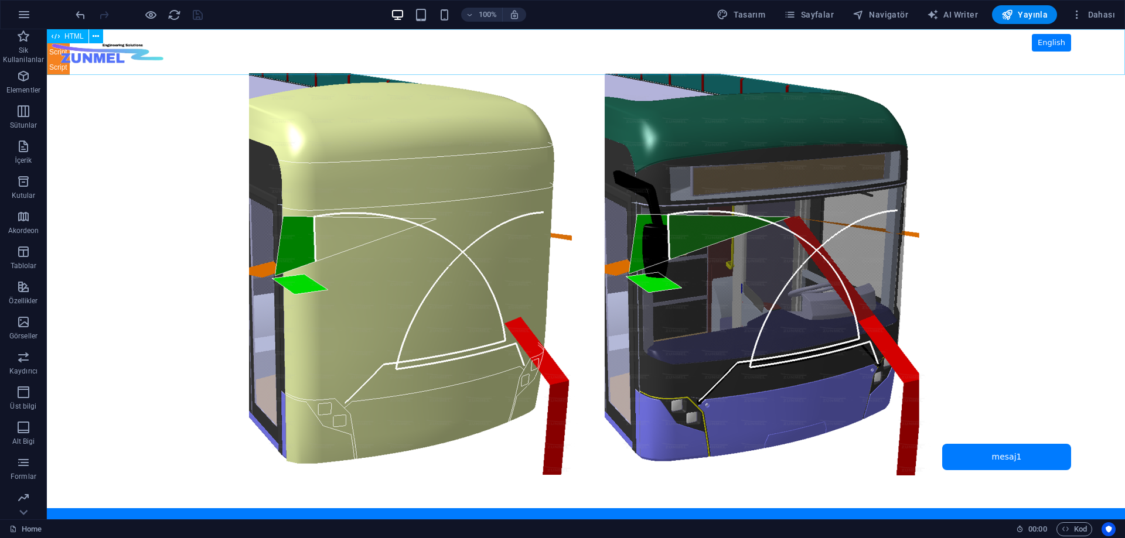
click at [70, 37] on span "HTML" at bounding box center [73, 36] width 19 height 7
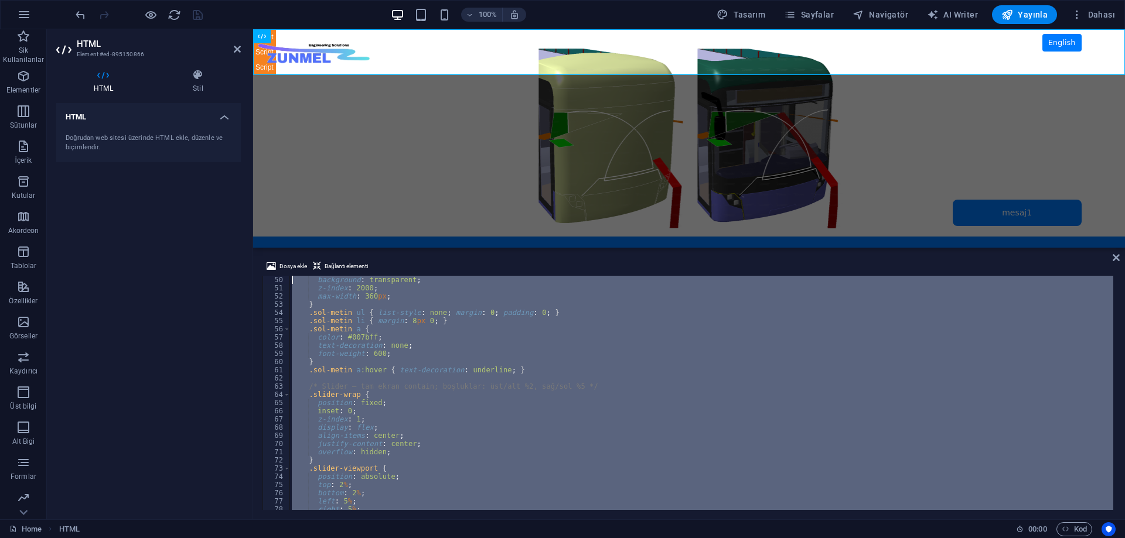
scroll to position [0, 0]
drag, startPoint x: 327, startPoint y: 495, endPoint x: 243, endPoint y: 200, distance: 307.6
click at [243, 200] on div "HTML Element #ed-895150866 HTML Stil HTML Doğrudan web sitesi üzerinde HTML ekl…" at bounding box center [586, 274] width 1078 height 490
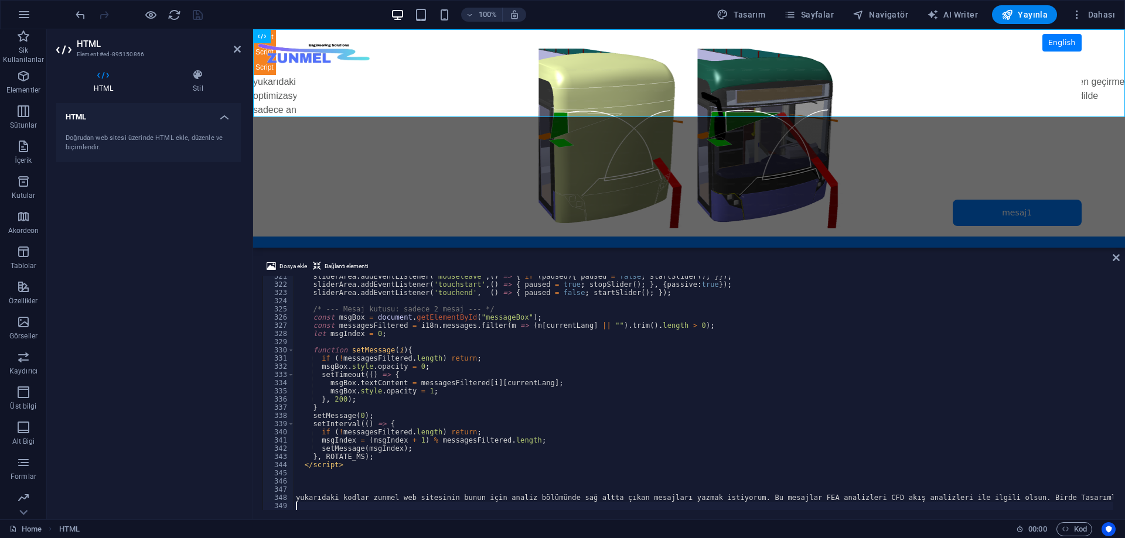
scroll to position [2638, 0]
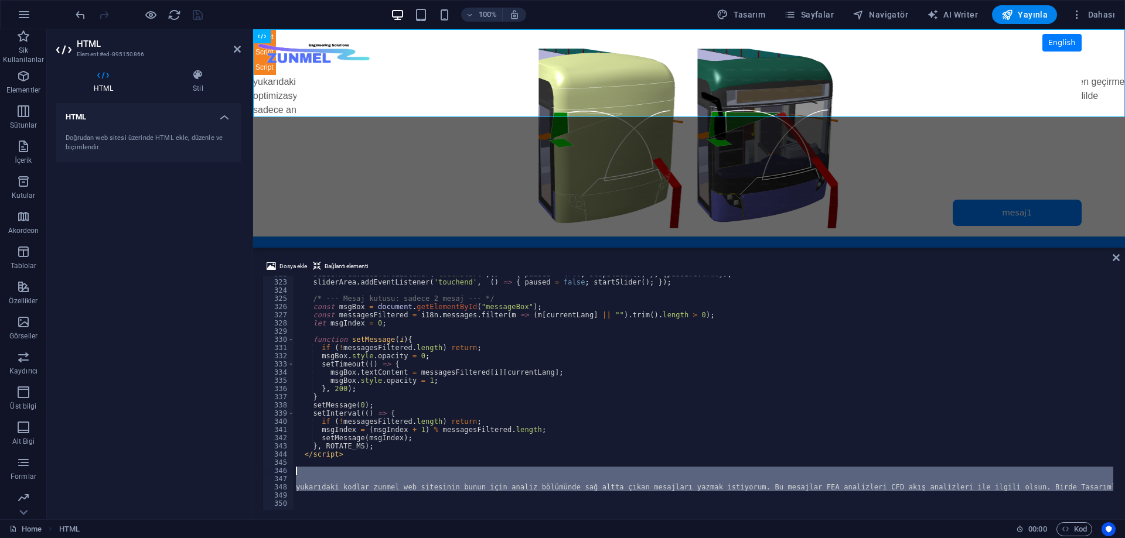
drag, startPoint x: 306, startPoint y: 494, endPoint x: 272, endPoint y: 474, distance: 39.1
click at [272, 474] on div "322 323 324 325 326 327 328 329 330 331 332 333 334 335 336 337 338 339 340 341…" at bounding box center [688, 393] width 853 height 234
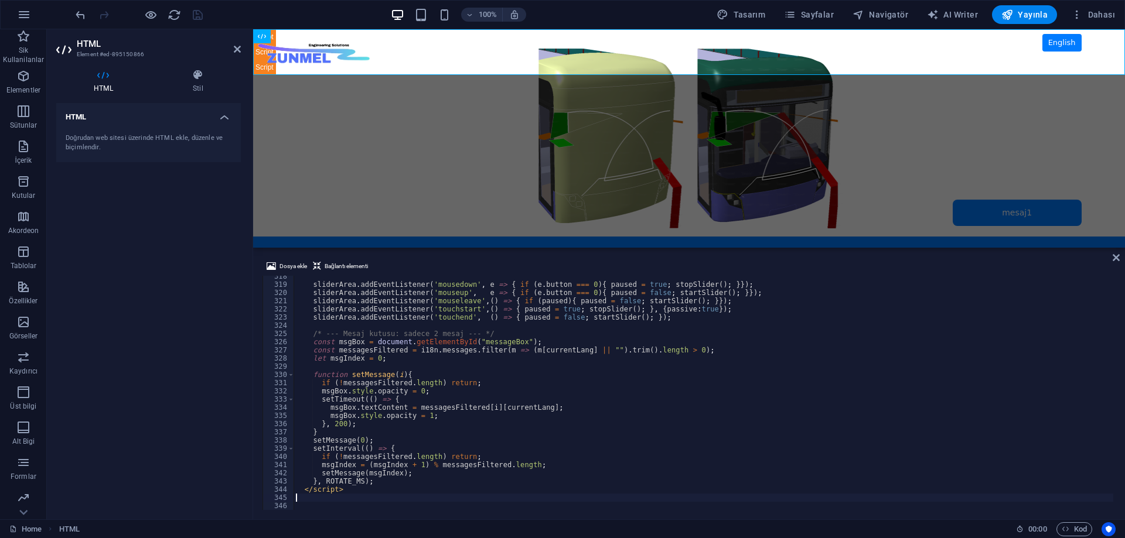
scroll to position [2603, 0]
click at [595, 382] on div "sliderArea . addEventListener ( 'mousedown' , e => { if ( e . button === 0 ) { …" at bounding box center [702, 397] width 819 height 251
type textarea "if (!messagesFiltered.length) return;"
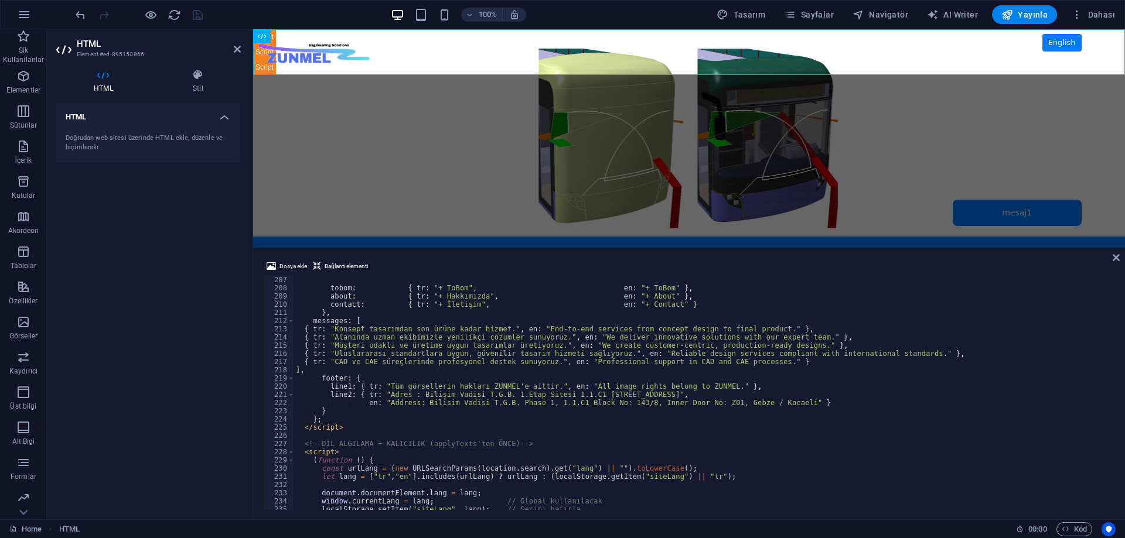
scroll to position [1619, 0]
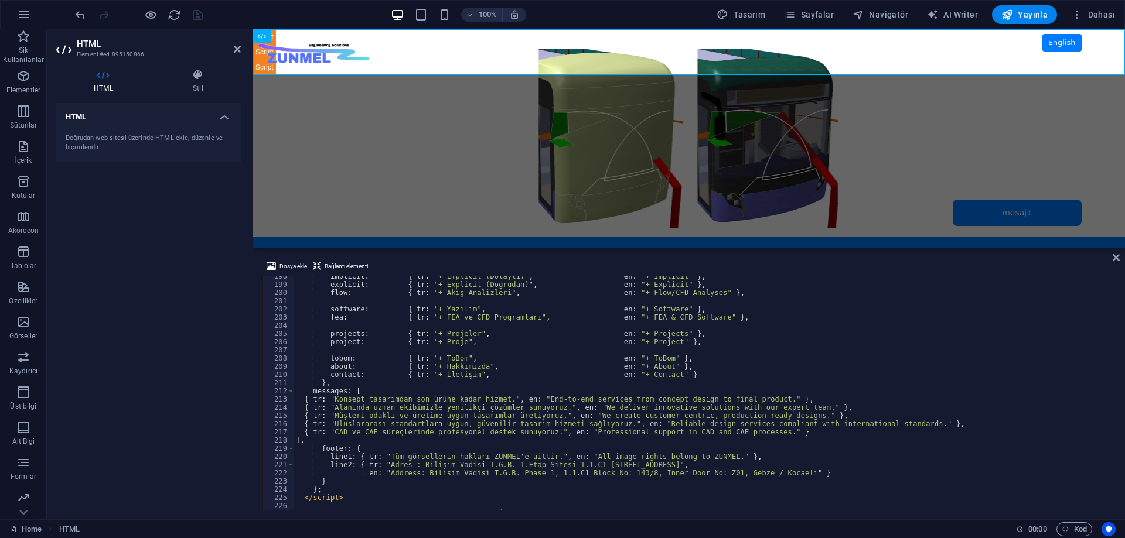
click at [141, 303] on div "HTML Doğrudan web sitesi üzerinde HTML ekle, düzenle ve biçimlendir." at bounding box center [148, 306] width 184 height 407
click at [197, 20] on icon "save" at bounding box center [197, 14] width 13 height 13
